Goal: Information Seeking & Learning: Learn about a topic

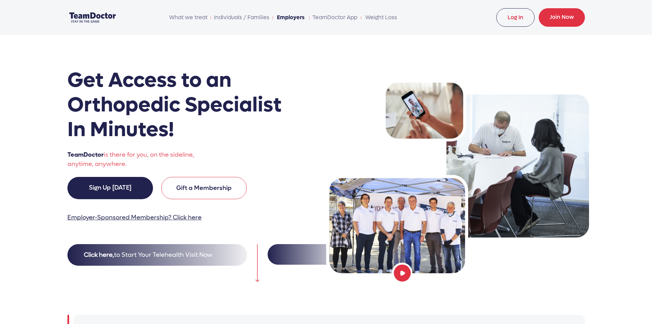
click at [297, 17] on link "Employers" at bounding box center [290, 18] width 31 height 14
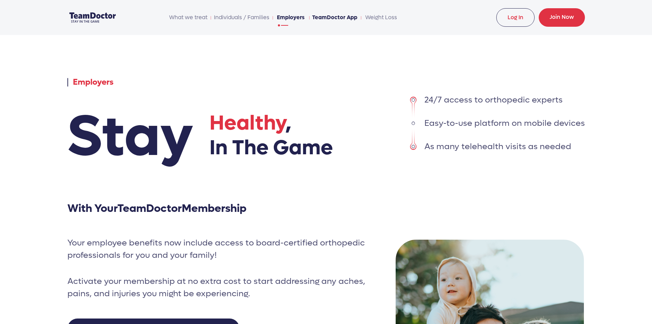
click at [336, 17] on link "TeamDoctor App" at bounding box center [335, 18] width 46 height 14
click at [257, 17] on link "Individuals / Families" at bounding box center [241, 18] width 56 height 14
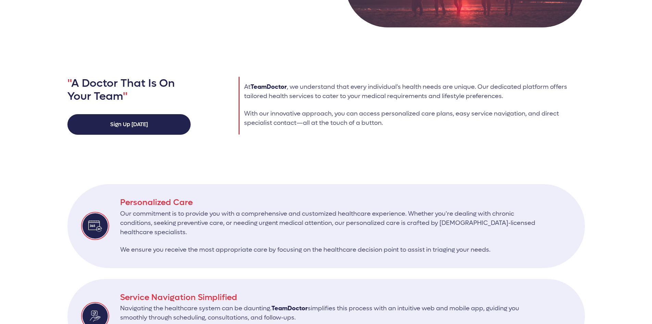
scroll to position [205, 0]
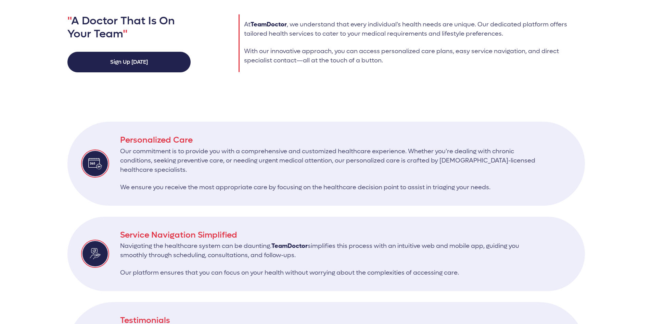
click at [172, 237] on h3 "Service Navigation Simplified" at bounding box center [327, 235] width 415 height 10
click at [298, 248] on span "TeamDoctor" at bounding box center [289, 246] width 36 height 8
click at [103, 250] on img at bounding box center [95, 253] width 28 height 28
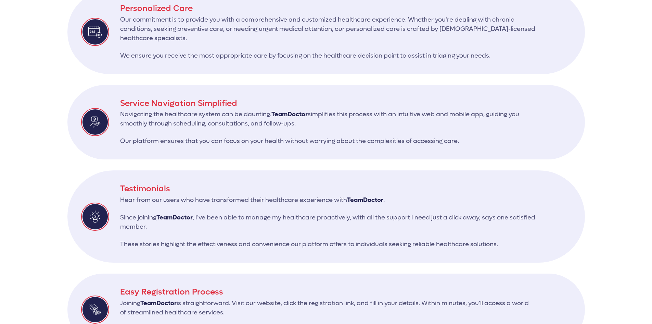
scroll to position [411, 0]
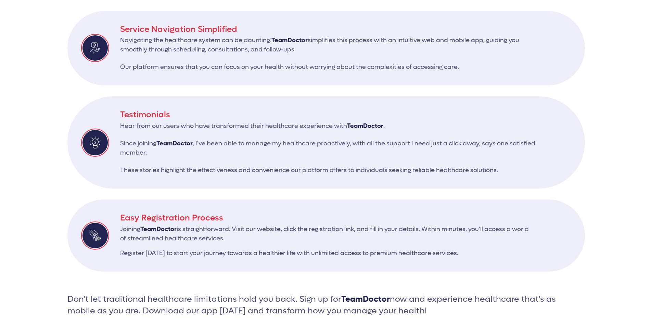
click at [149, 220] on h3 "Easy Registration Process" at bounding box center [327, 218] width 415 height 10
click at [115, 230] on div "Easy Registration Process Joining TeamDoctor is straightforward. Visit our webs…" at bounding box center [326, 235] width 518 height 72
click at [323, 129] on p "Hear from our users who have transformed their healthcare experience with TeamD…" at bounding box center [327, 129] width 415 height 17
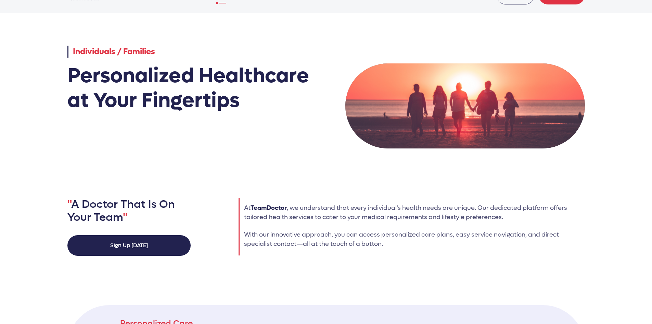
scroll to position [0, 0]
